Goal: Transaction & Acquisition: Purchase product/service

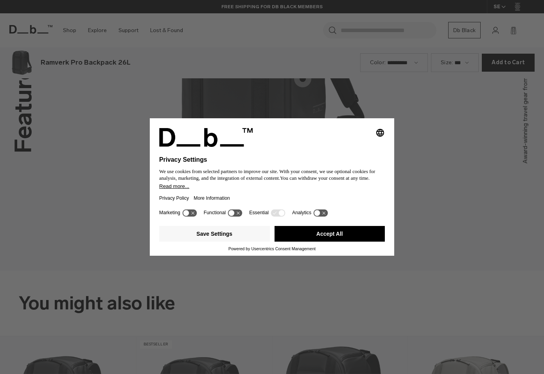
scroll to position [1121, 0]
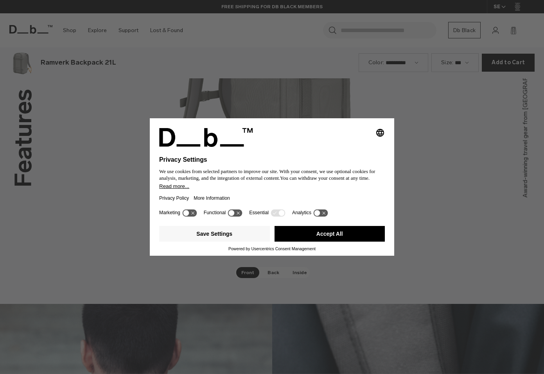
scroll to position [1121, 0]
